Goal: Information Seeking & Learning: Stay updated

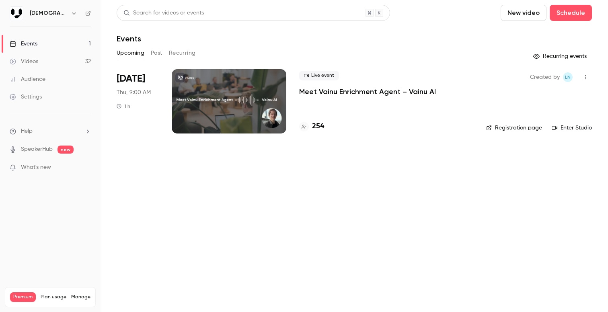
click at [35, 168] on span "What's new" at bounding box center [36, 167] width 30 height 8
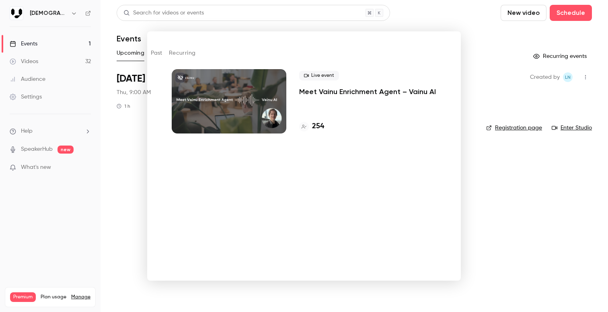
click at [498, 199] on div at bounding box center [304, 156] width 608 height 312
